Goal: Task Accomplishment & Management: Manage account settings

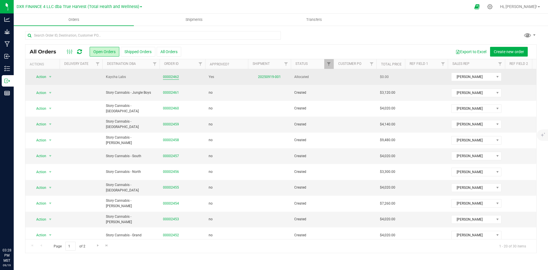
click at [171, 78] on link "00002462" at bounding box center [171, 76] width 16 height 5
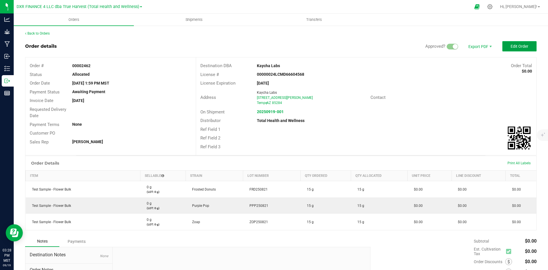
click at [505, 48] on button "Edit Order" at bounding box center [519, 46] width 34 height 10
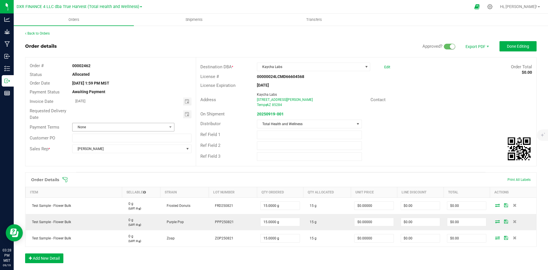
click at [188, 112] on span "Toggle calendar" at bounding box center [187, 114] width 8 height 8
click at [139, 159] on span "19" at bounding box center [139, 161] width 8 height 9
type input "[DATE]"
click at [510, 47] on span "Done Editing" at bounding box center [518, 46] width 22 height 5
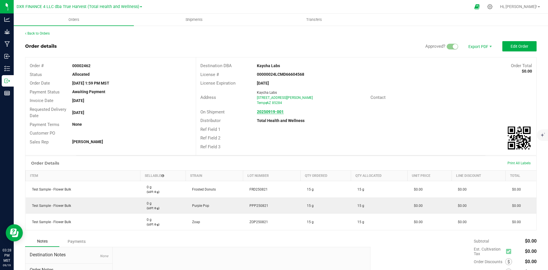
click at [268, 112] on strong "20250919-001" at bounding box center [270, 111] width 27 height 5
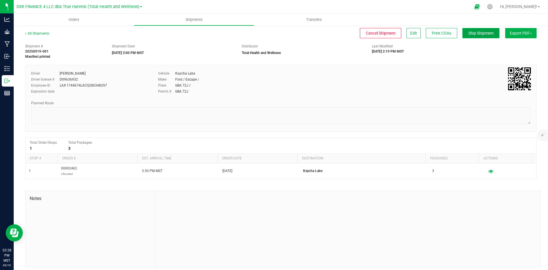
click at [478, 31] on span "Ship Shipment" at bounding box center [480, 33] width 25 height 5
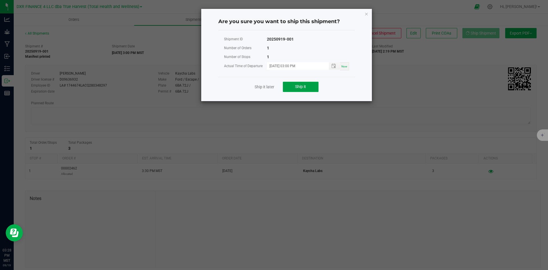
click at [296, 87] on span "Ship it" at bounding box center [300, 86] width 11 height 5
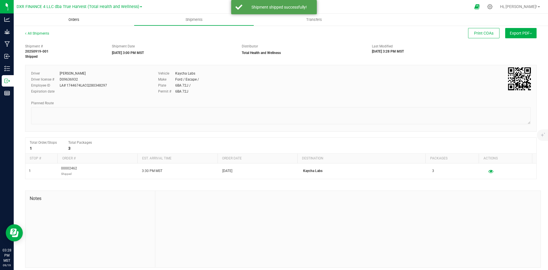
click at [78, 19] on span "Orders" at bounding box center [74, 19] width 26 height 5
